Goal: Download file/media

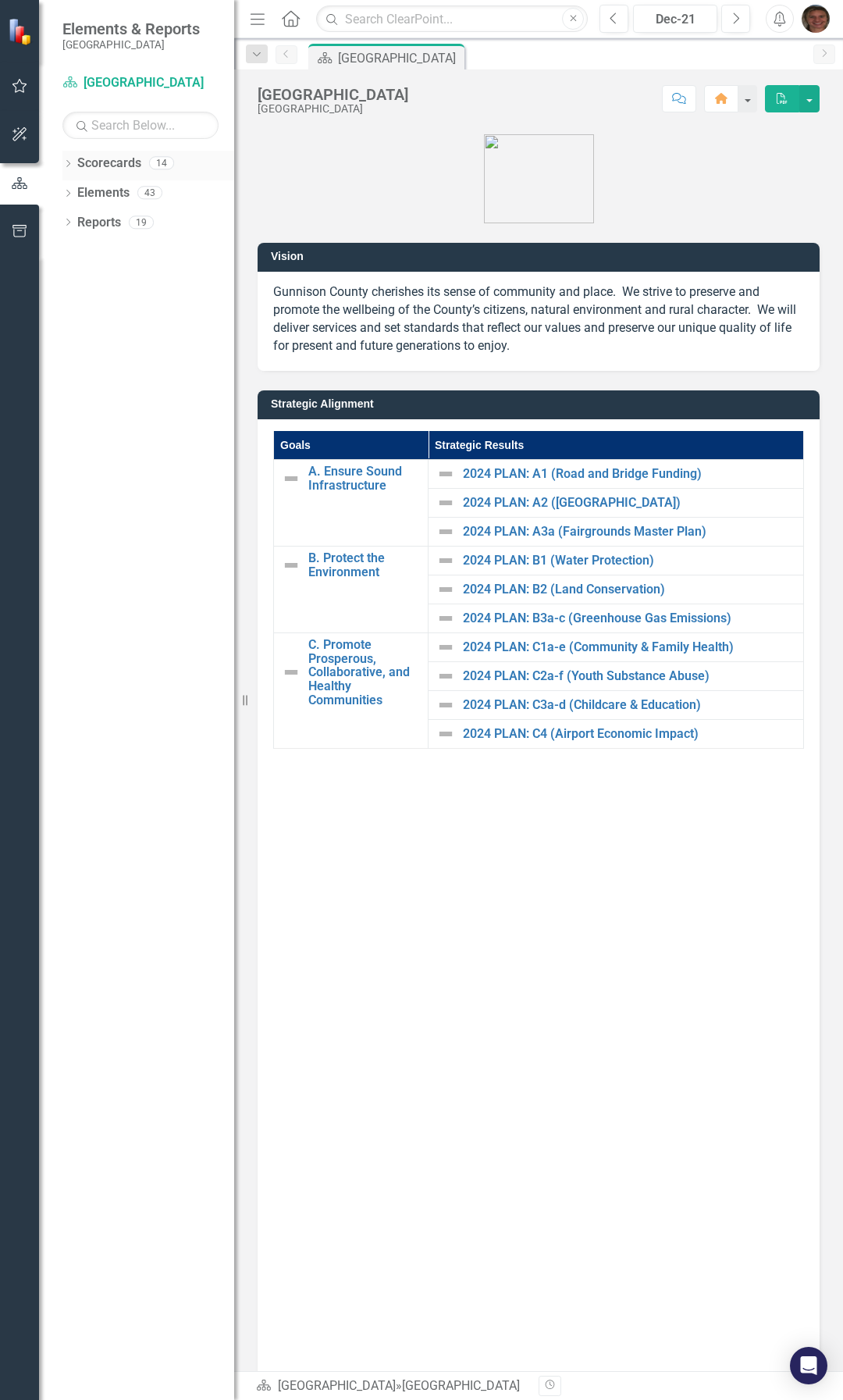
click at [63, 159] on div "Dropdown" at bounding box center [68, 165] width 11 height 14
click at [74, 191] on icon "Dropdown" at bounding box center [76, 192] width 12 height 10
click at [96, 223] on icon "Dropdown" at bounding box center [92, 222] width 12 height 10
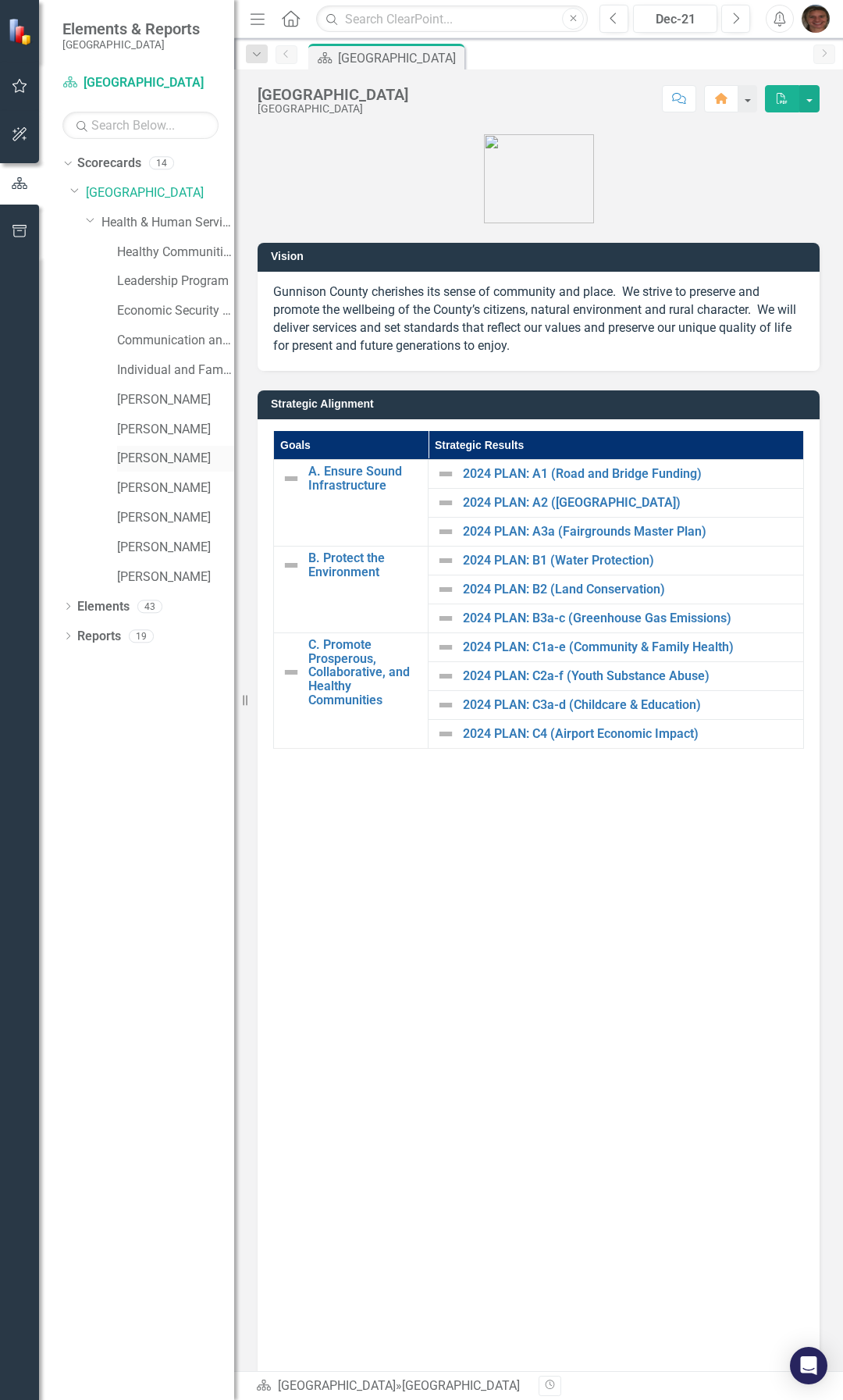
click at [160, 461] on link "[PERSON_NAME]" at bounding box center [176, 459] width 117 height 18
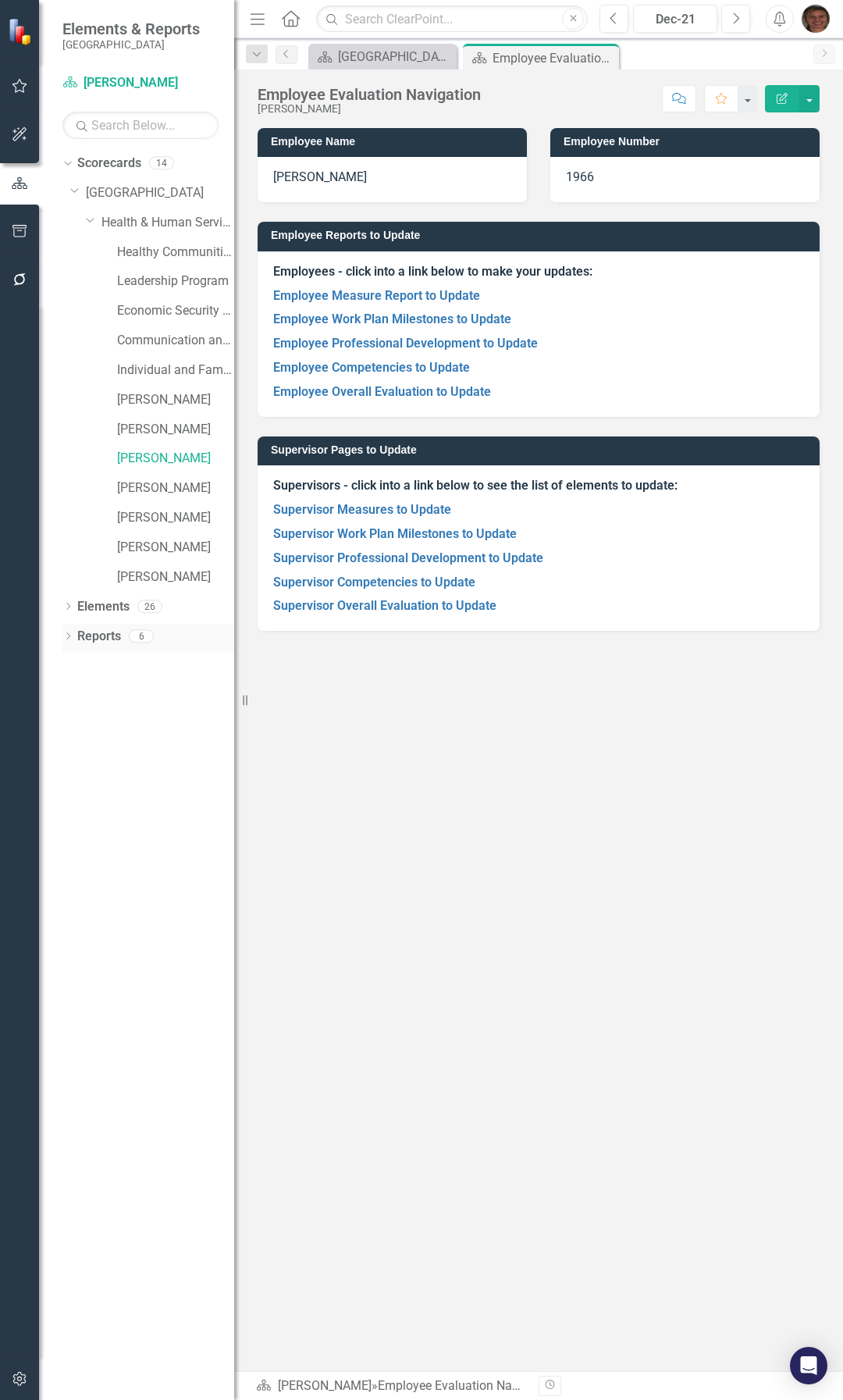
click at [71, 638] on icon "Dropdown" at bounding box center [68, 637] width 11 height 9
click at [77, 718] on icon "Dropdown" at bounding box center [75, 721] width 11 height 9
click at [77, 745] on div "Dropdown" at bounding box center [75, 751] width 11 height 14
click at [72, 776] on icon "Dropdown" at bounding box center [75, 780] width 11 height 9
click at [72, 811] on icon "Dropdown" at bounding box center [75, 809] width 11 height 9
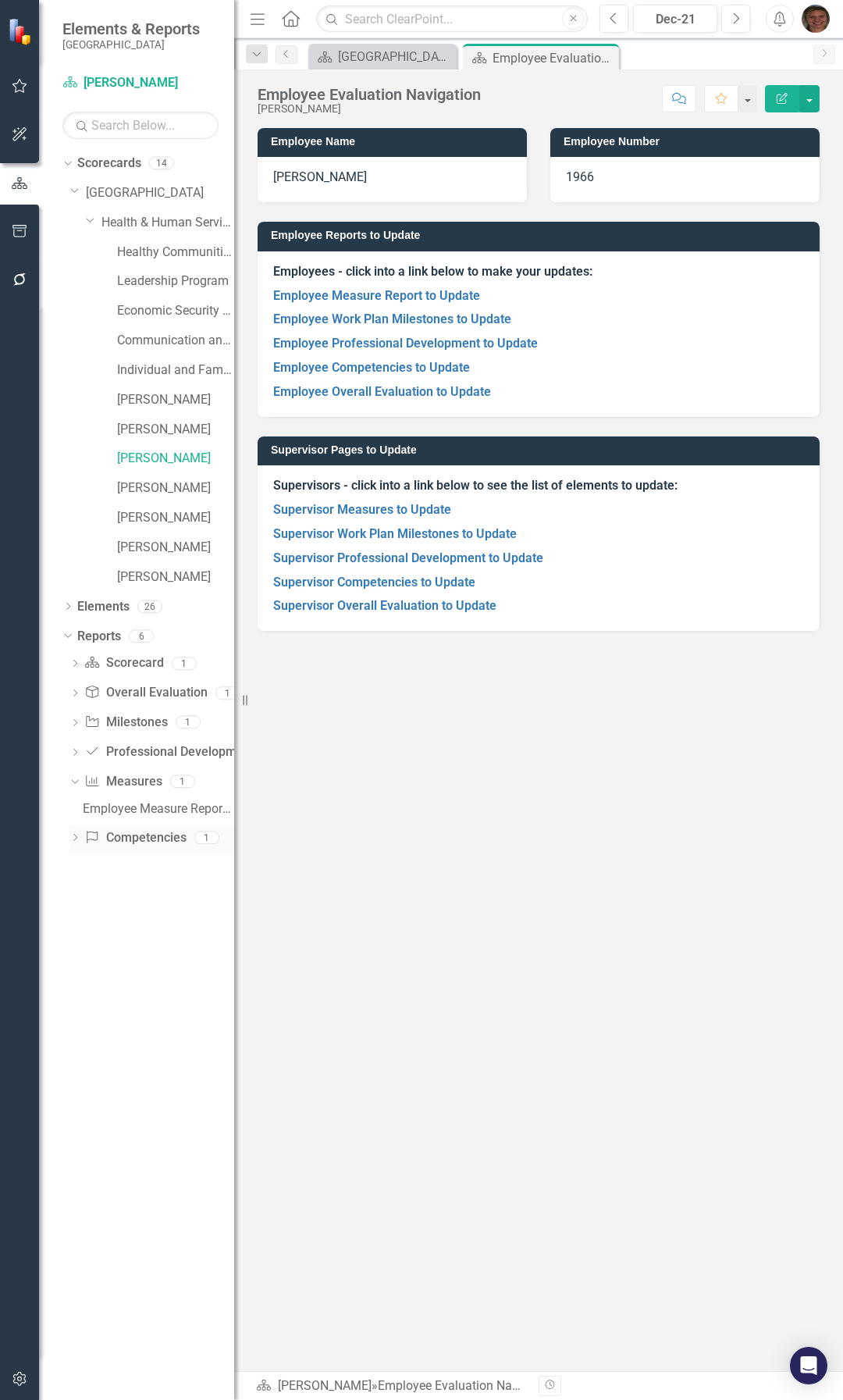
click at [73, 841] on icon "Dropdown" at bounding box center [75, 839] width 11 height 9
click at [122, 663] on link "Scorecard Scorecard" at bounding box center [124, 663] width 79 height 18
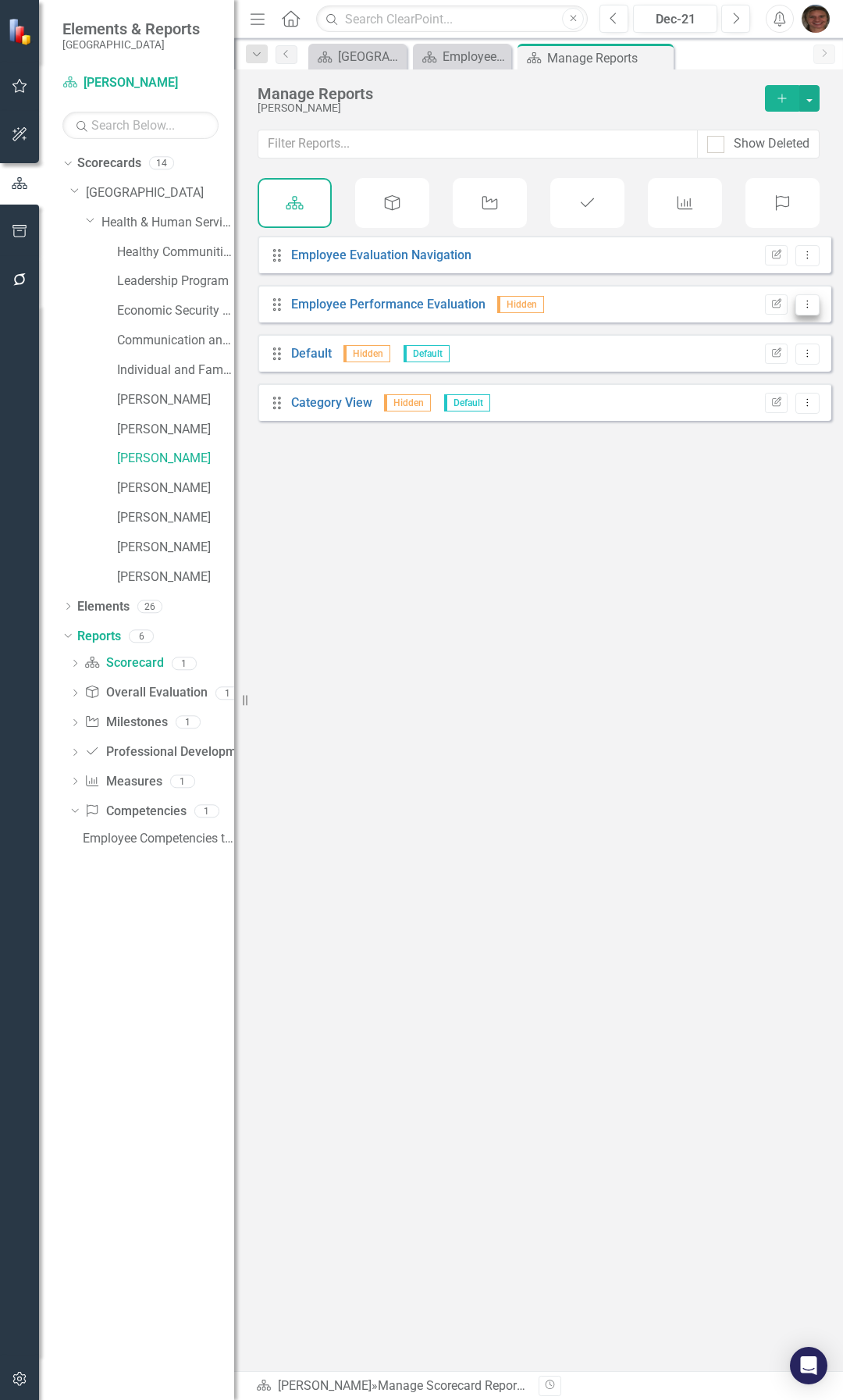
click at [796, 316] on button "Dropdown Menu" at bounding box center [808, 305] width 24 height 21
click at [539, 620] on div "Drag Employee Evaluation Navigation Edit Report Dropdown Menu Drag Employee Per…" at bounding box center [539, 780] width 609 height 1090
click at [372, 312] on link "Employee Performance Evaluation" at bounding box center [388, 304] width 194 height 14
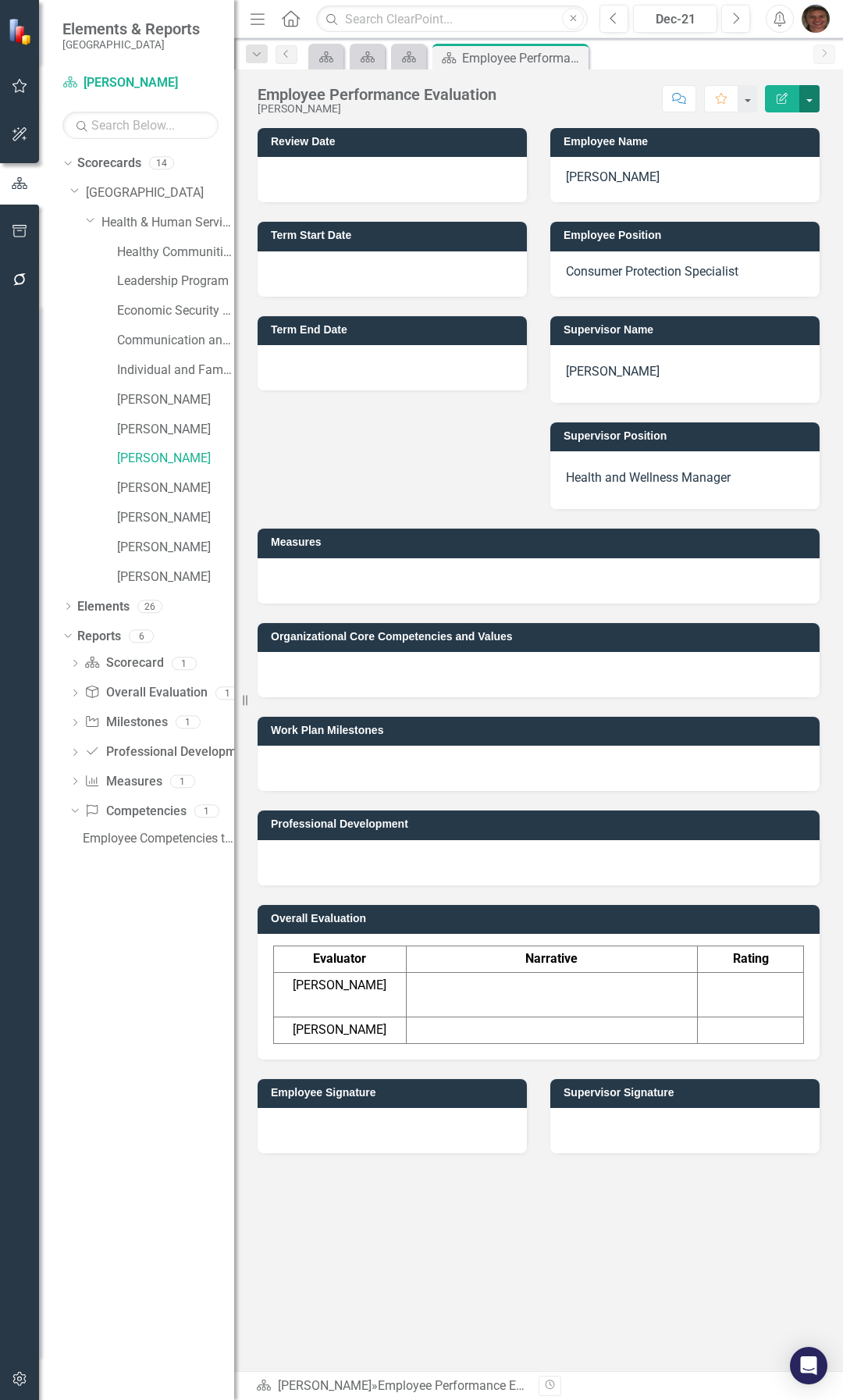
click at [812, 92] on button "button" at bounding box center [809, 99] width 20 height 27
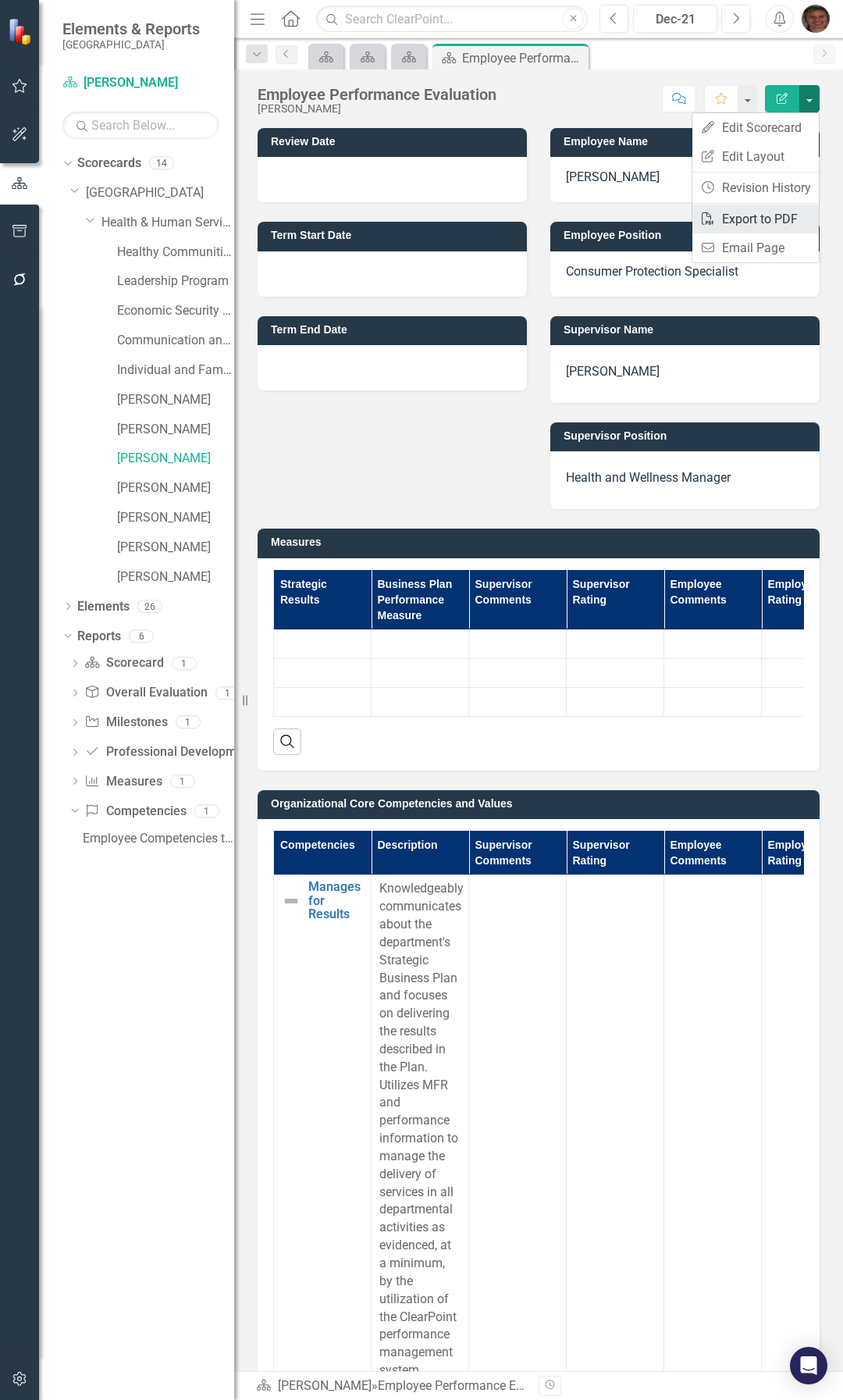
click at [768, 219] on link "PDF Export to PDF" at bounding box center [755, 219] width 126 height 29
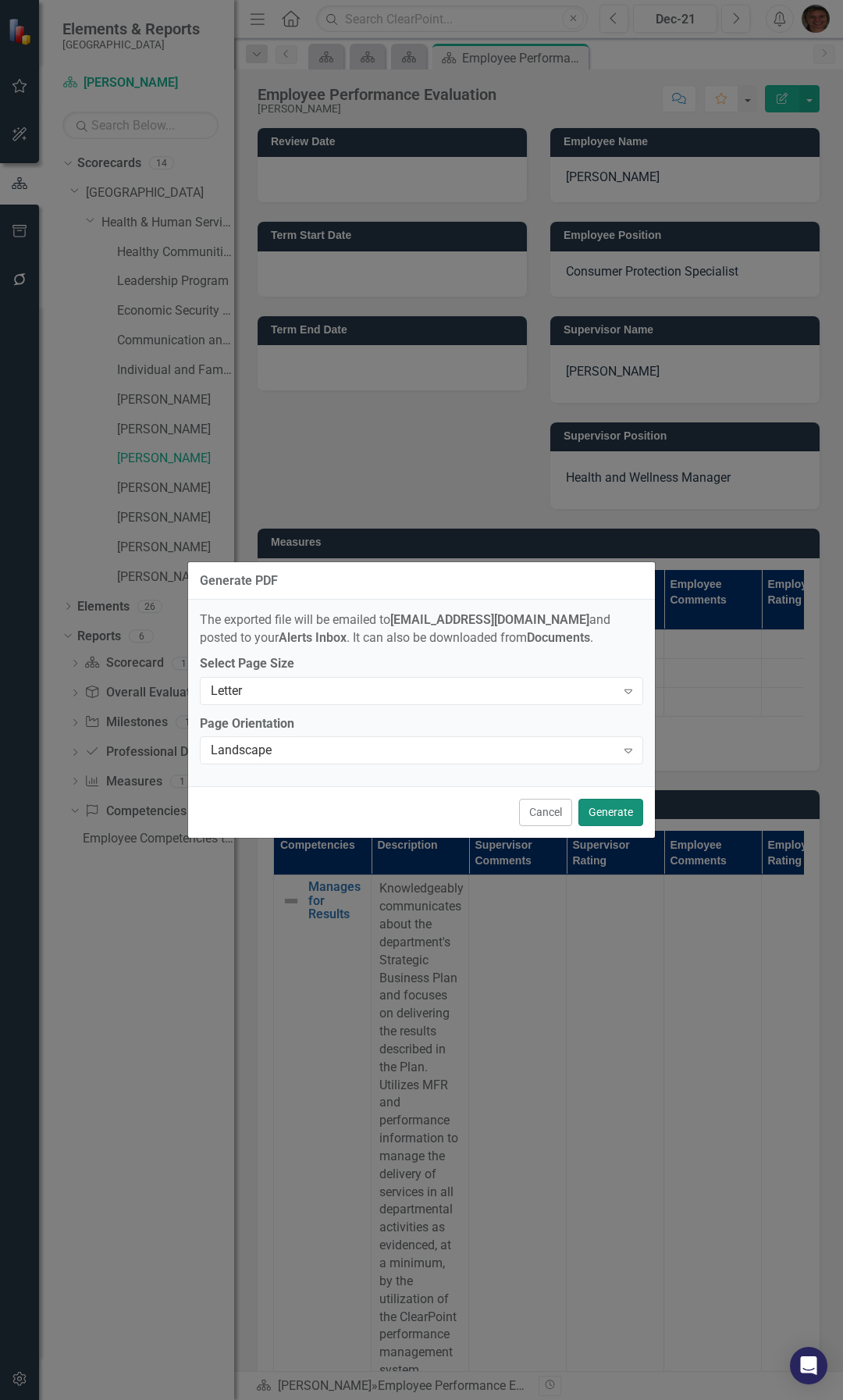
click at [612, 805] on button "Generate" at bounding box center [611, 813] width 65 height 27
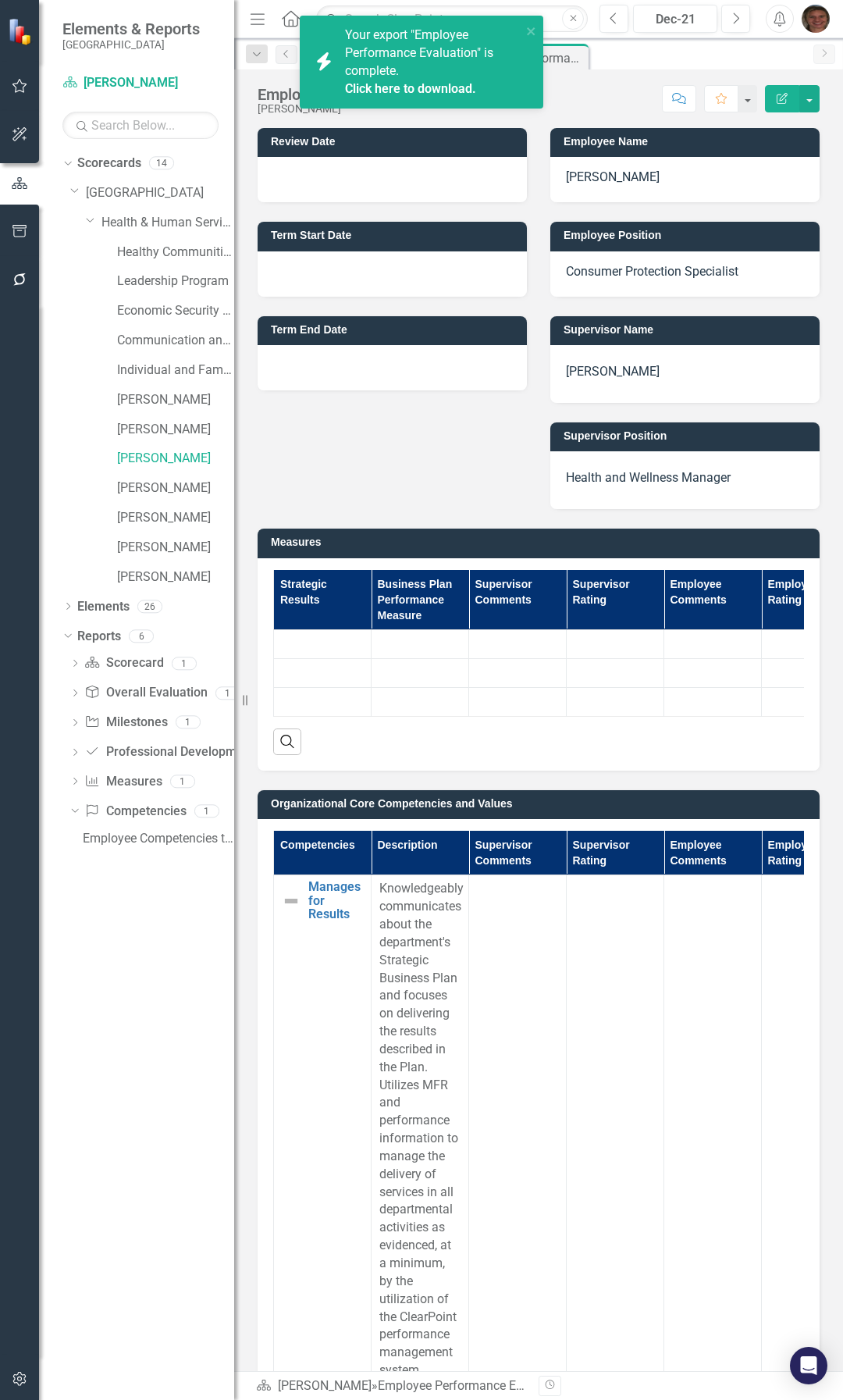
click at [430, 85] on link "Click here to download." at bounding box center [411, 88] width 131 height 14
